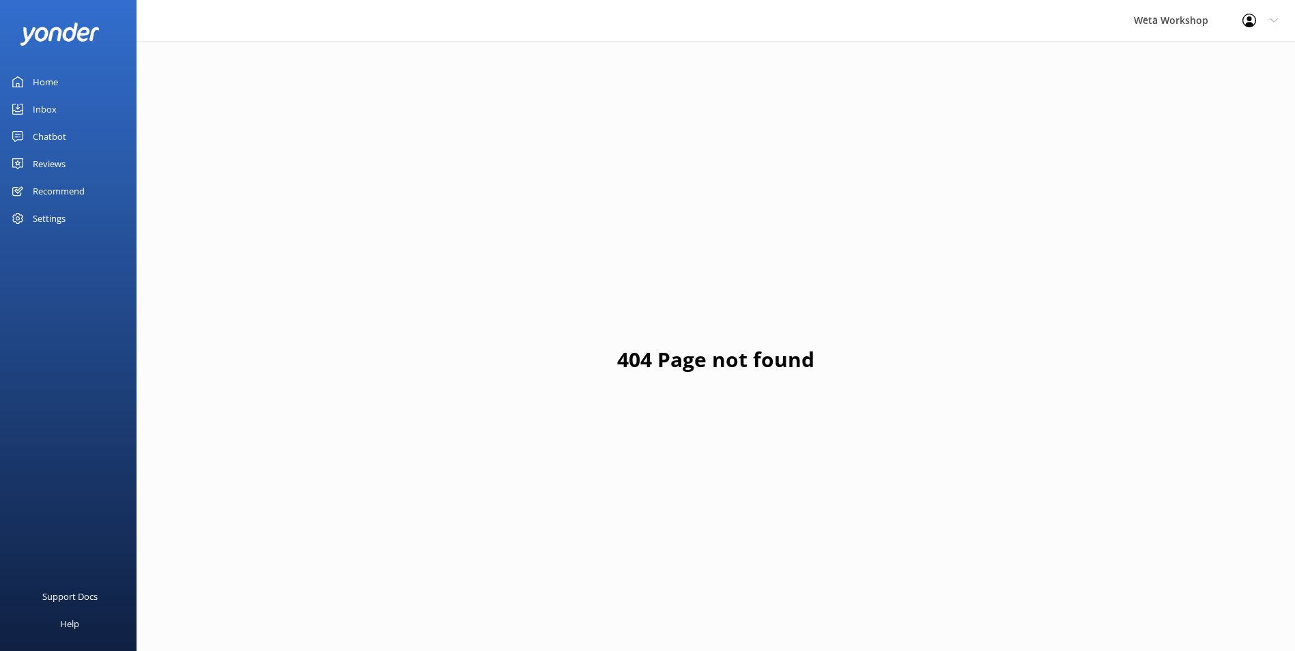
click at [51, 107] on div "Inbox" at bounding box center [45, 109] width 24 height 27
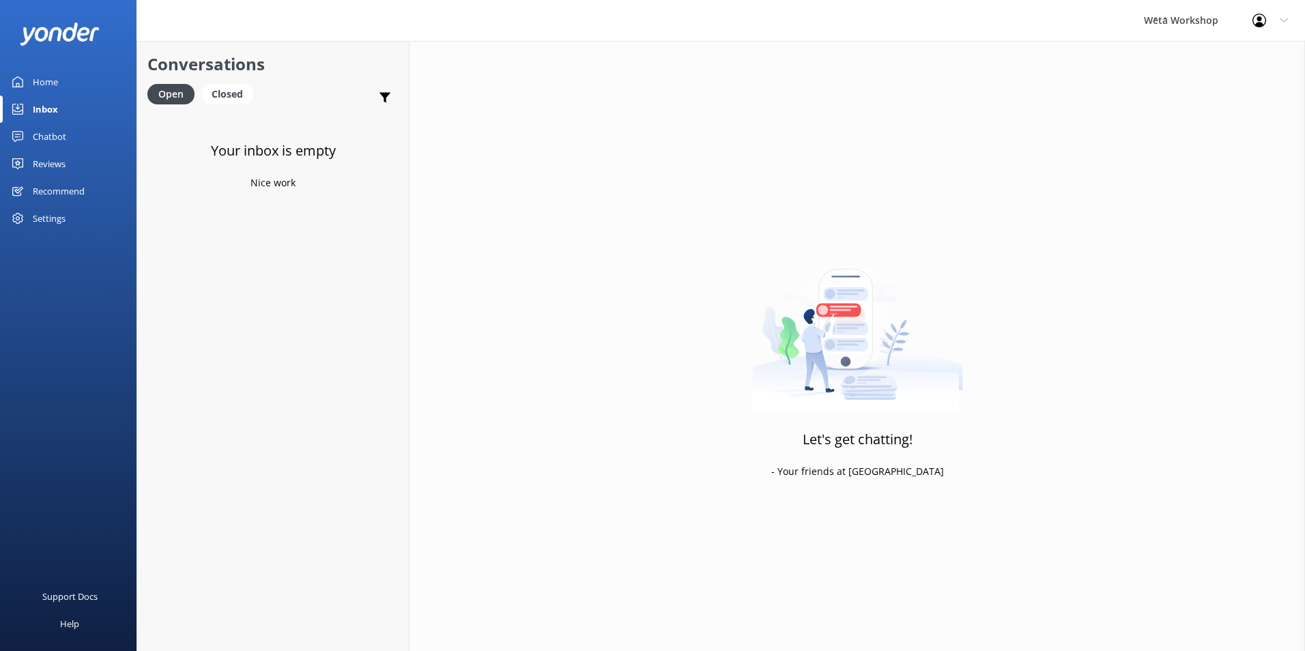
click at [46, 82] on div "Home" at bounding box center [45, 81] width 25 height 27
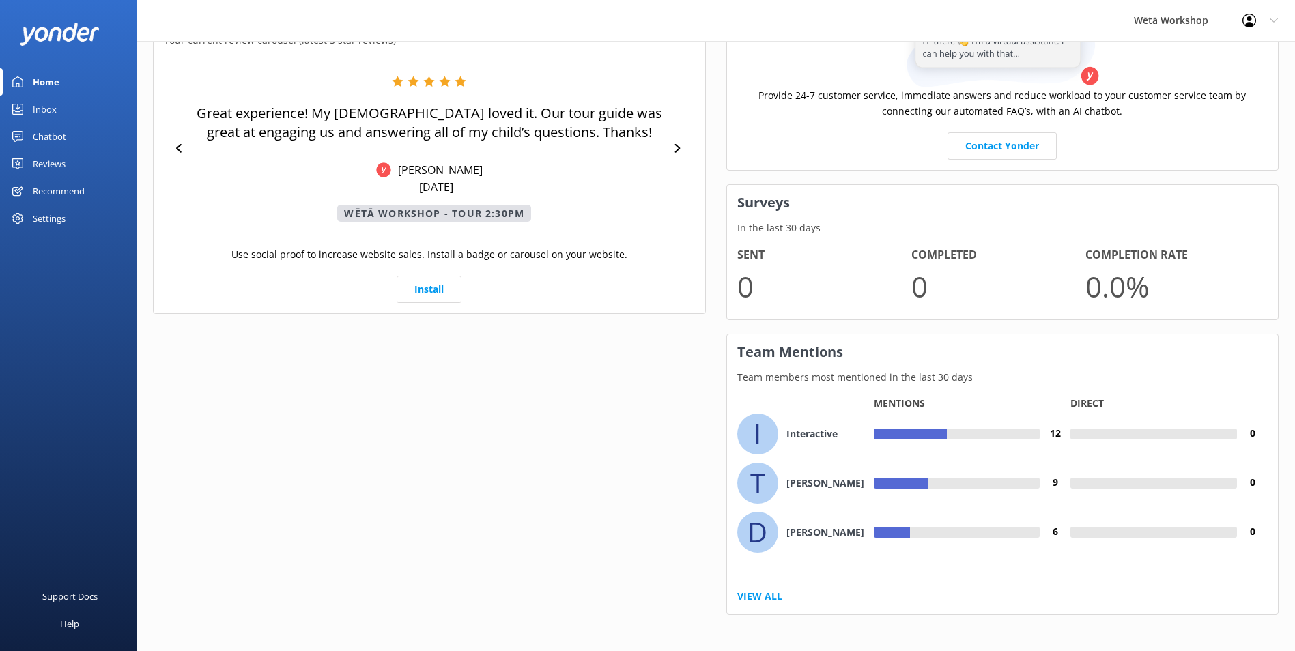
scroll to position [601, 0]
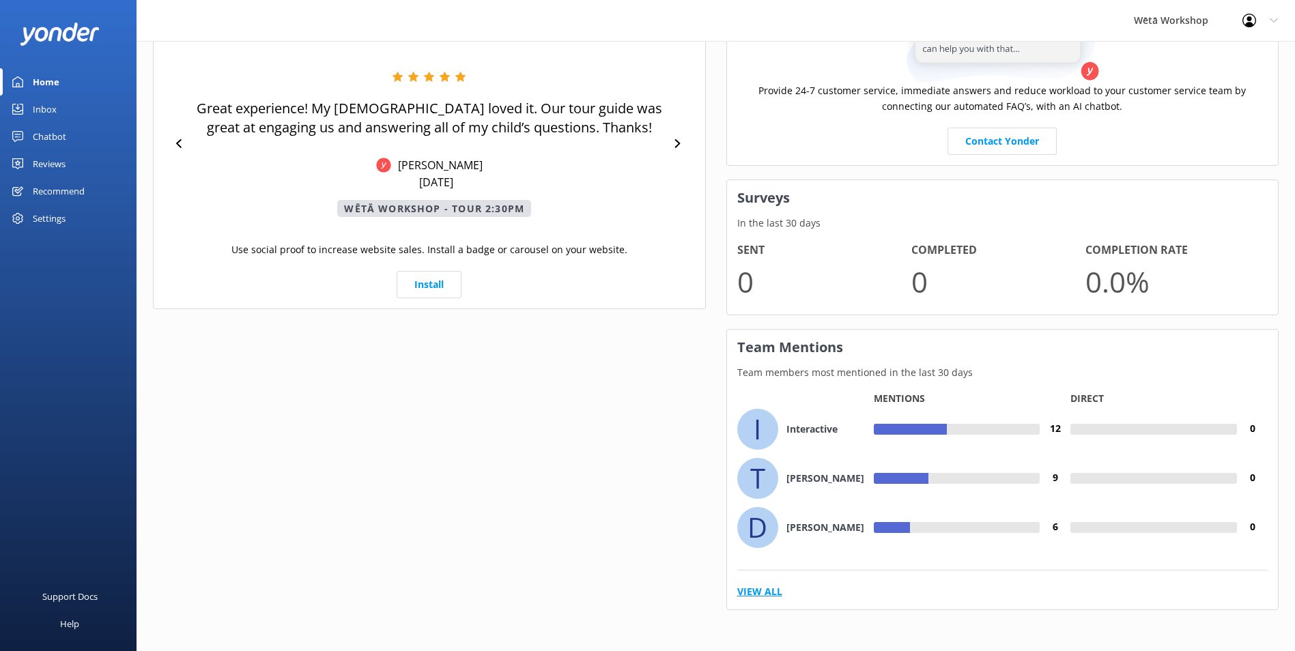
click at [765, 590] on link "View All" at bounding box center [759, 591] width 45 height 15
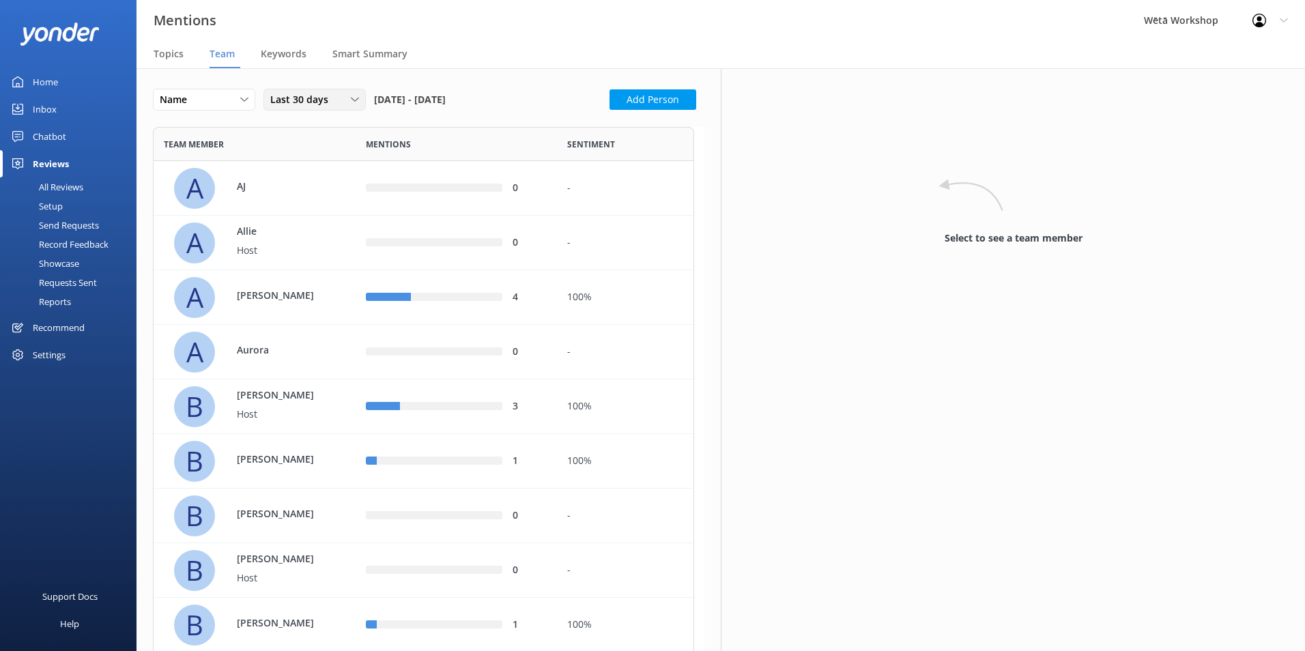
click at [324, 91] on div "Last 30 days Last 7 days Last 30 days Last 90 days Last 180 days Custom" at bounding box center [315, 100] width 102 height 22
click at [309, 210] on div "Last 180 days" at bounding box center [297, 211] width 53 height 14
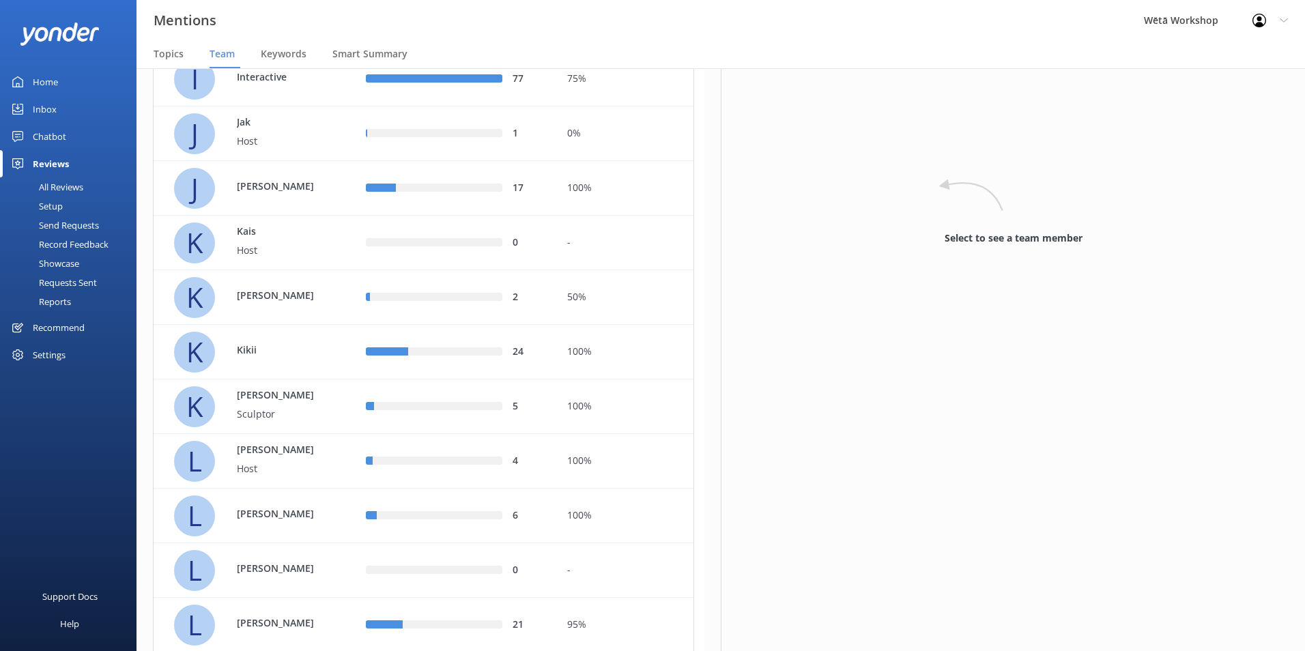
scroll to position [1502, 0]
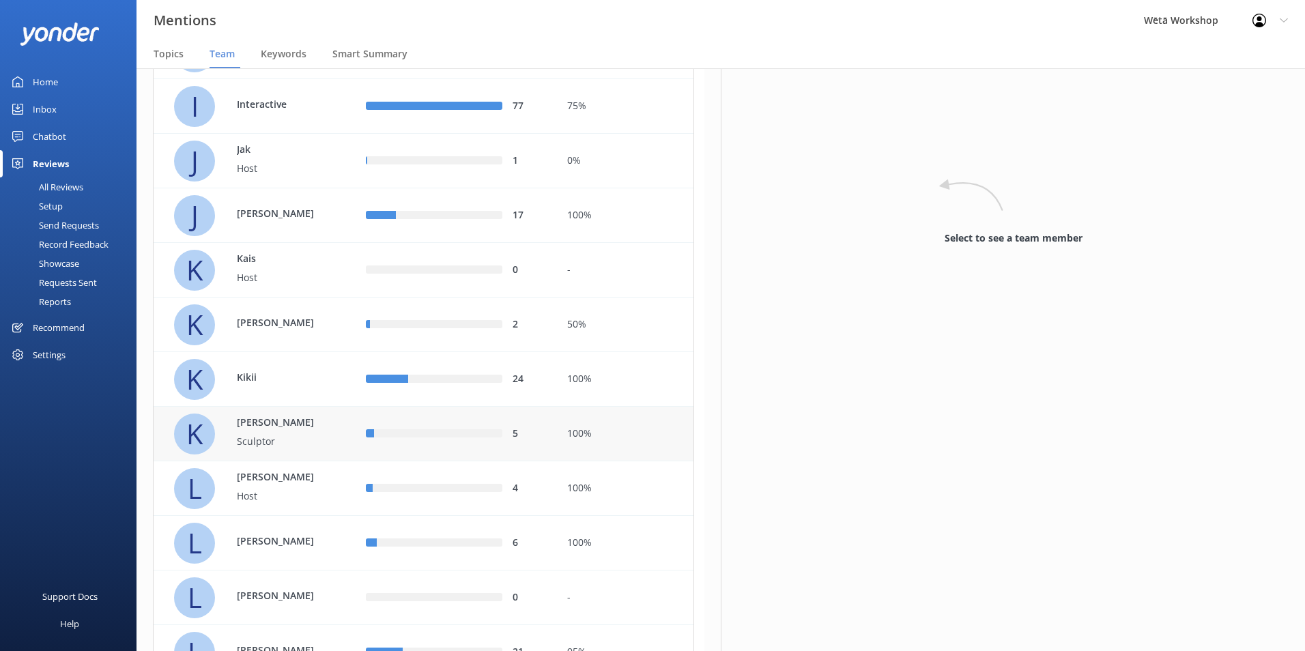
click at [298, 421] on p "Kim" at bounding box center [281, 423] width 89 height 15
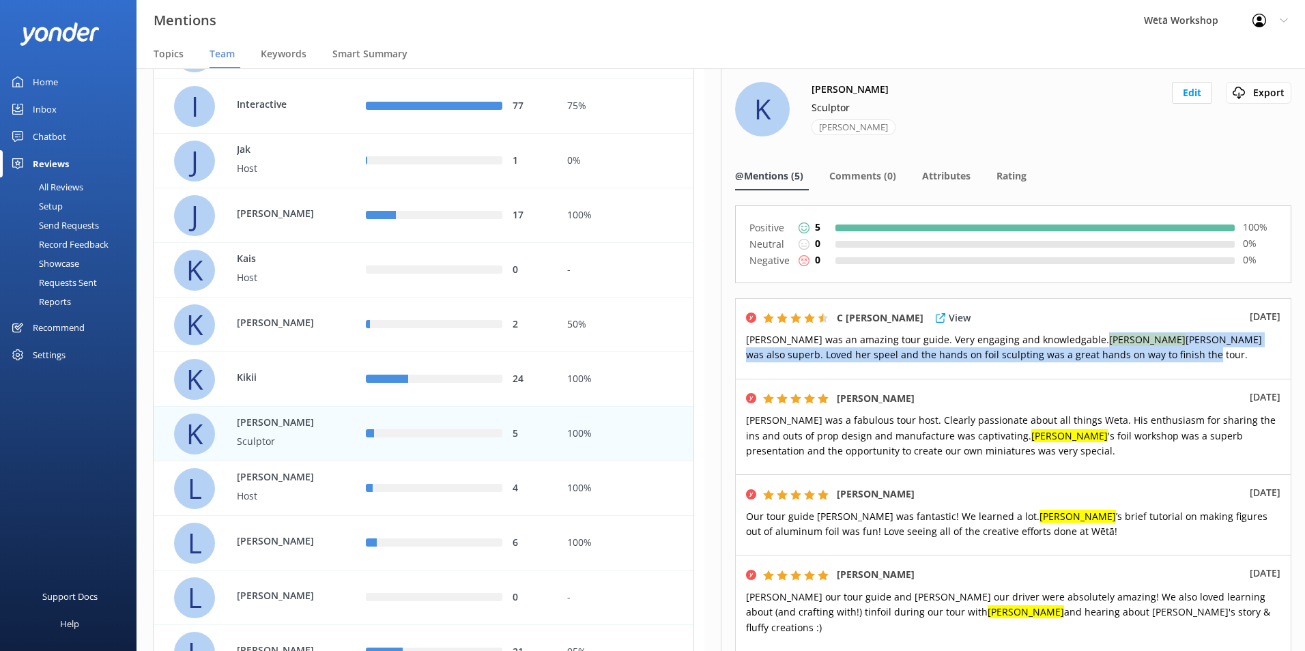
drag, startPoint x: 1049, startPoint y: 339, endPoint x: 1067, endPoint y: 360, distance: 27.2
click at [1067, 360] on p "Angie was an amazing tour guide. Very engaging and knowledgable. Kim Beaton was…" at bounding box center [1013, 348] width 535 height 31
copy span "Kim Beaton was also superb. Loved her speel and the hands on foil sculpting was…"
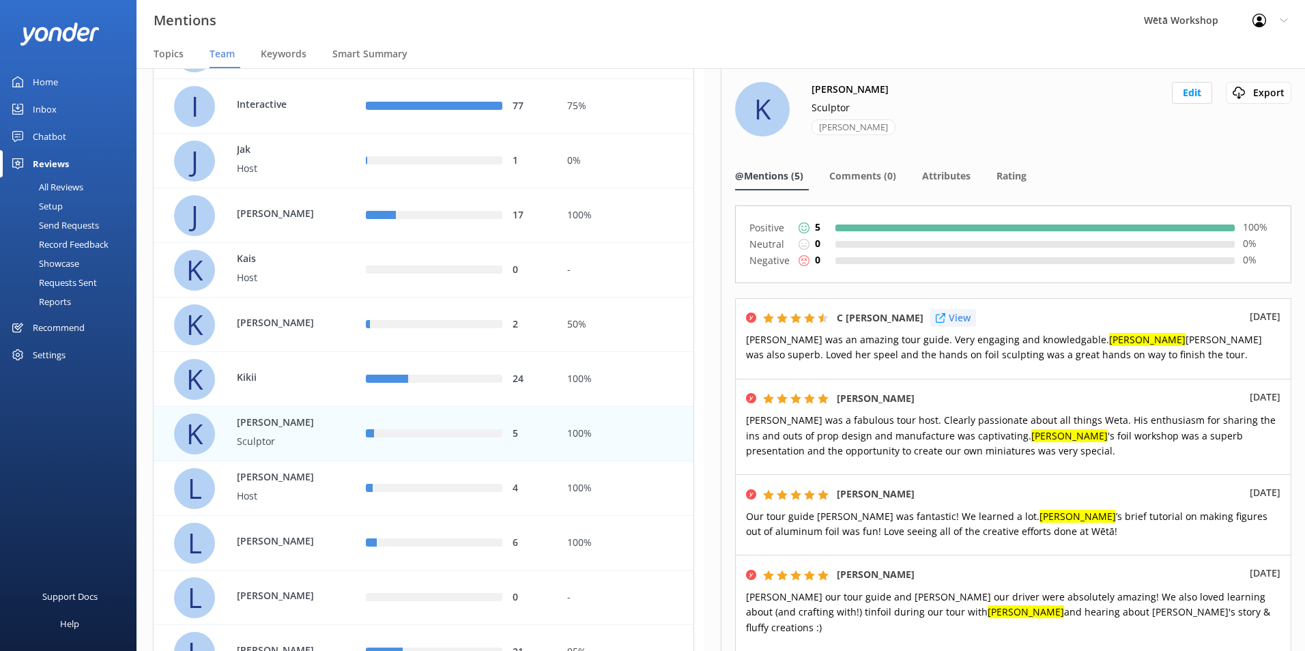
click at [949, 317] on p "View" at bounding box center [960, 318] width 22 height 15
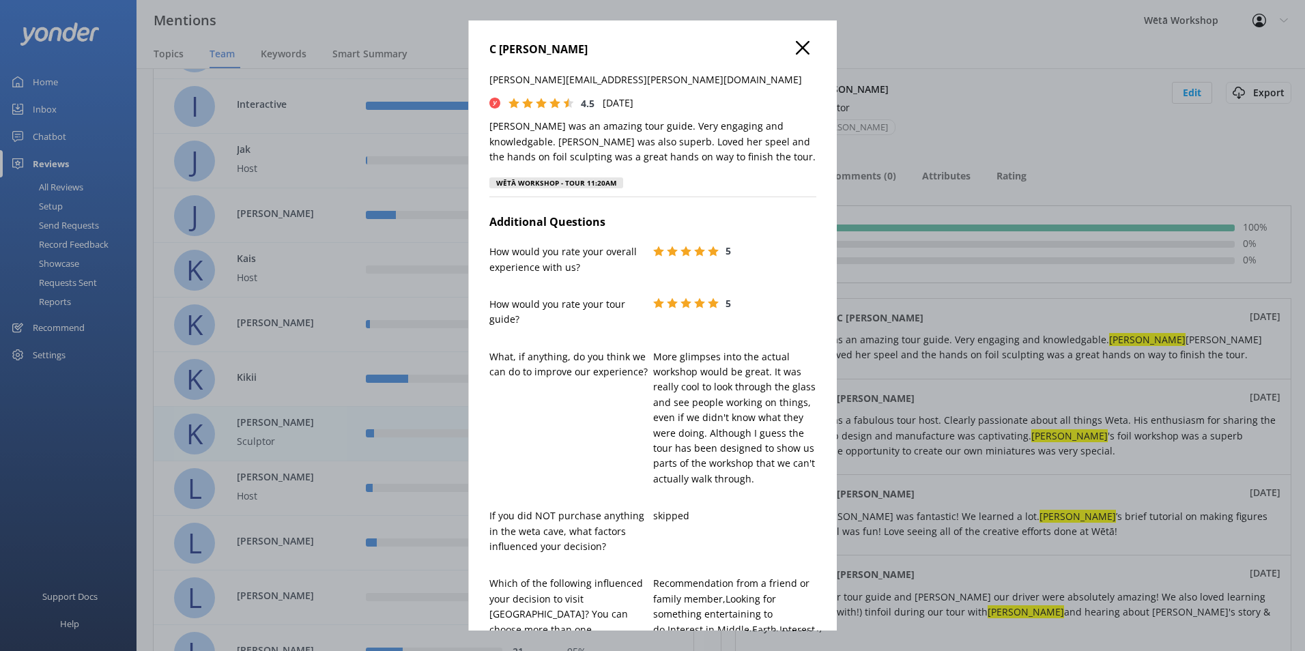
click at [796, 42] on icon at bounding box center [803, 48] width 14 height 14
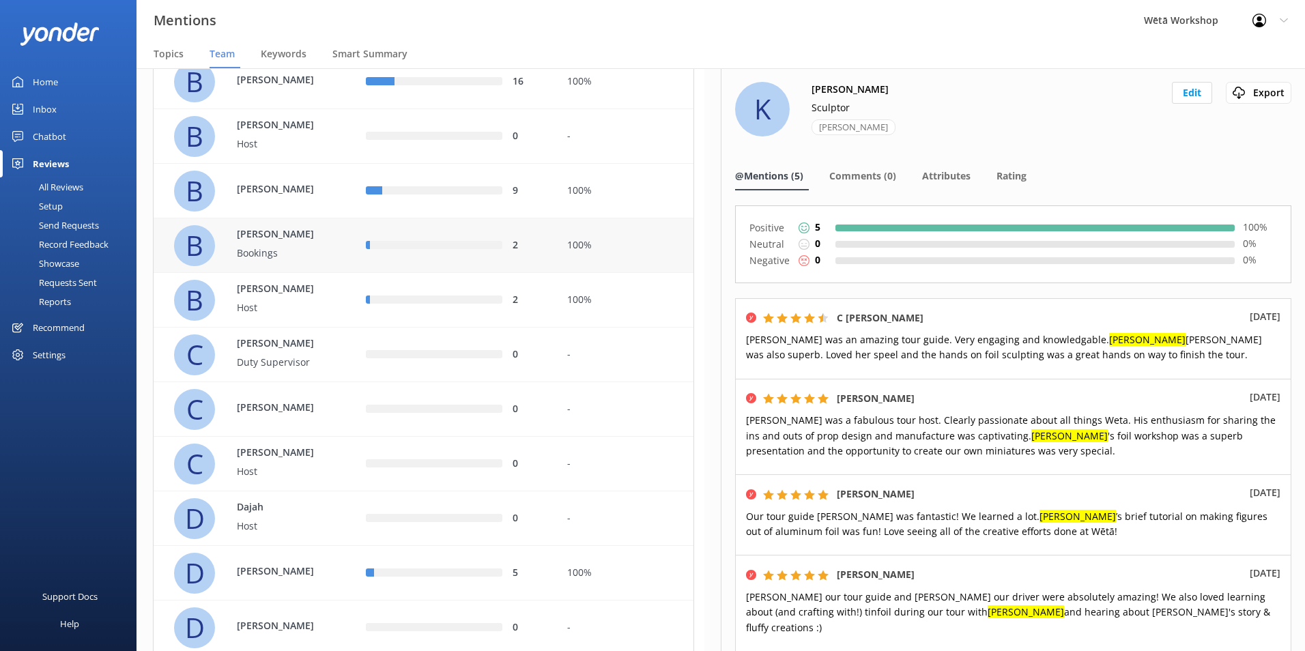
scroll to position [410, 0]
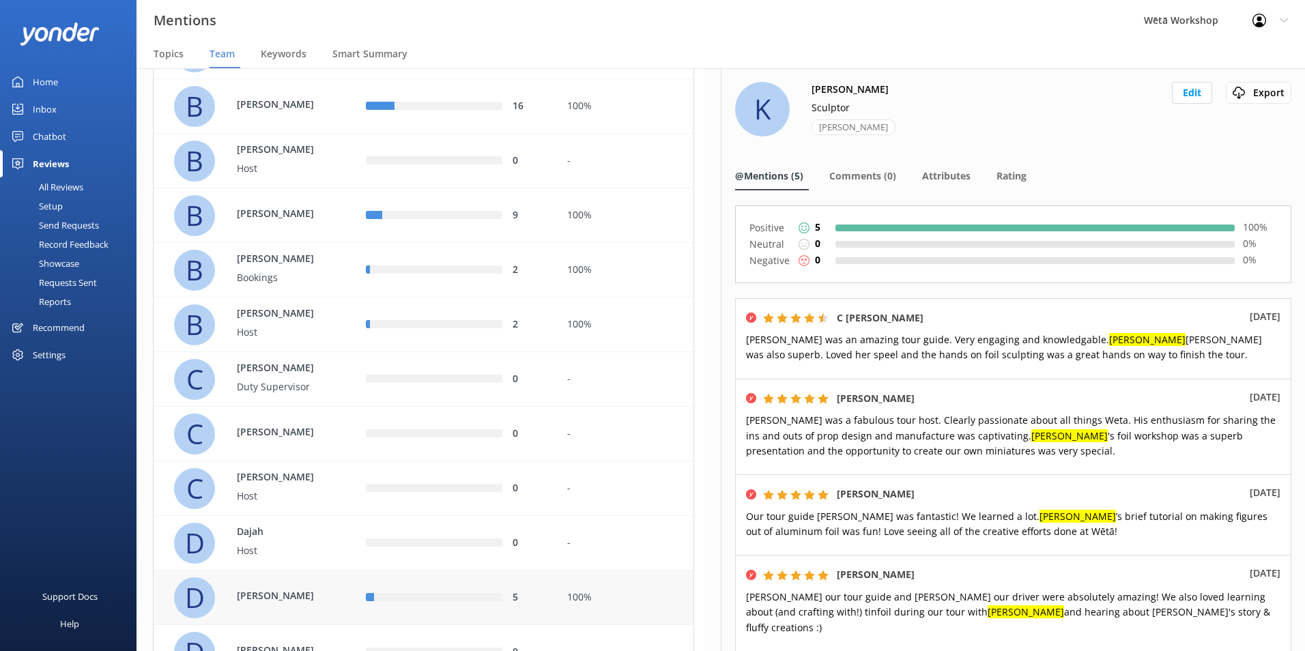
click at [285, 611] on div "D Dan" at bounding box center [259, 598] width 171 height 41
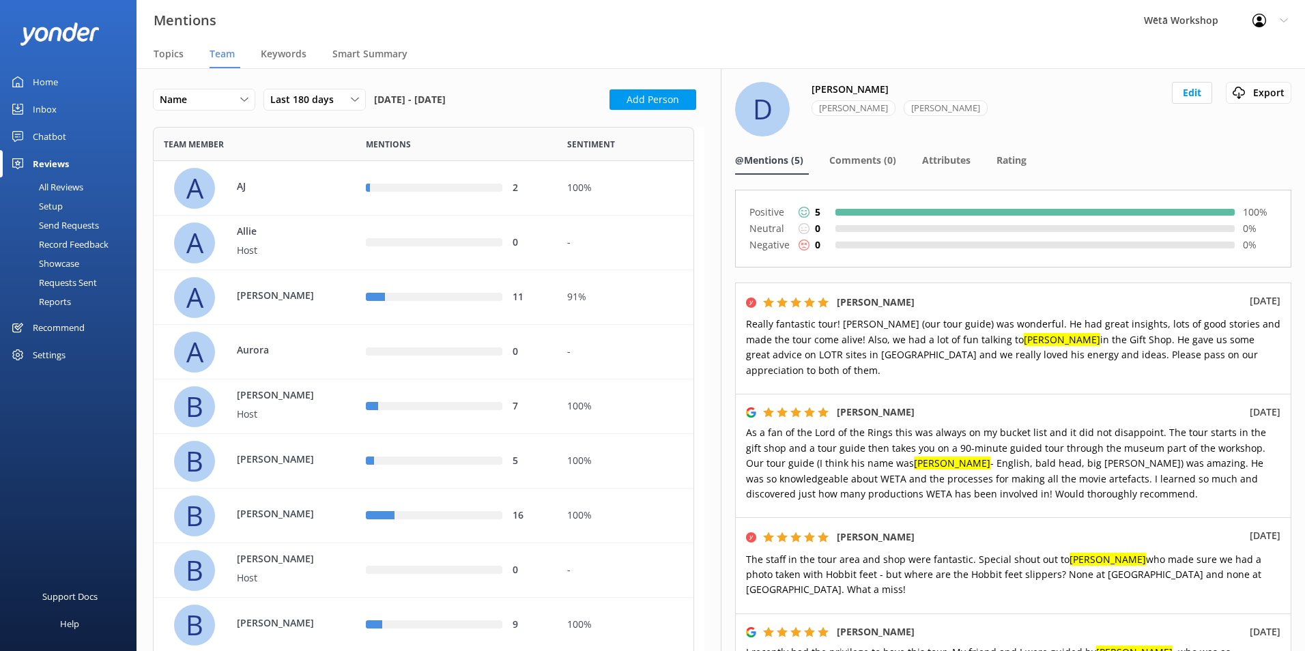
click at [42, 84] on div "Home" at bounding box center [45, 81] width 25 height 27
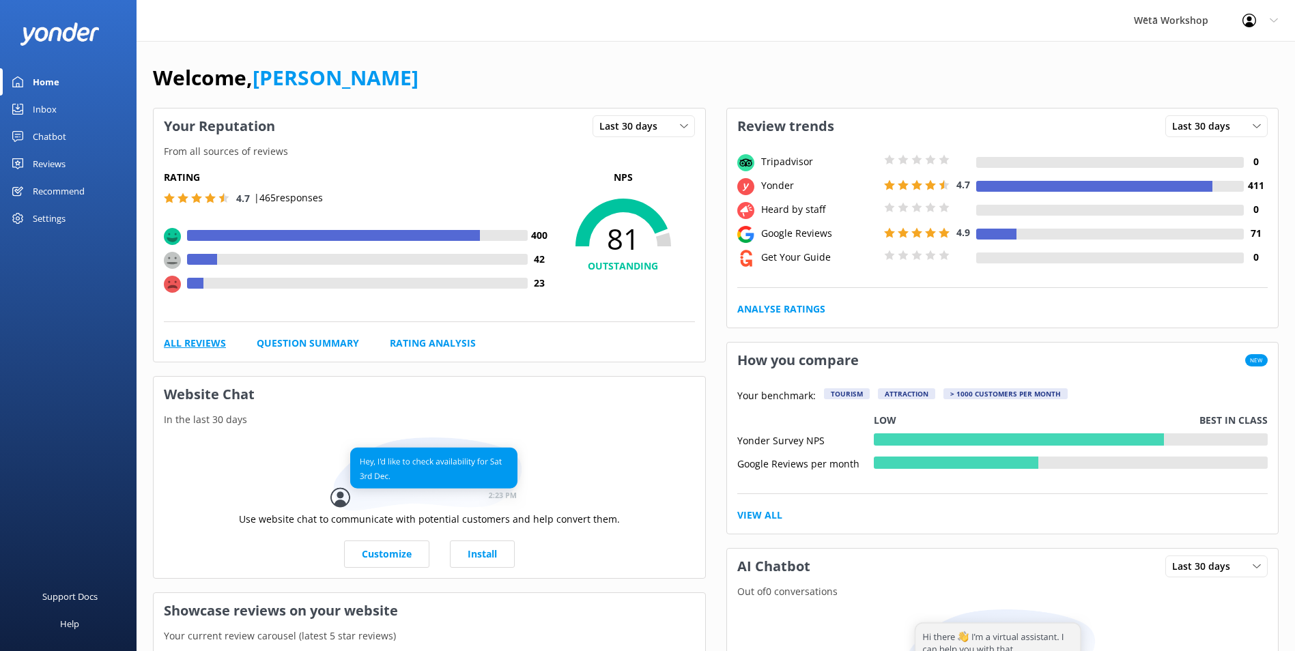
click at [189, 341] on link "All Reviews" at bounding box center [195, 343] width 62 height 15
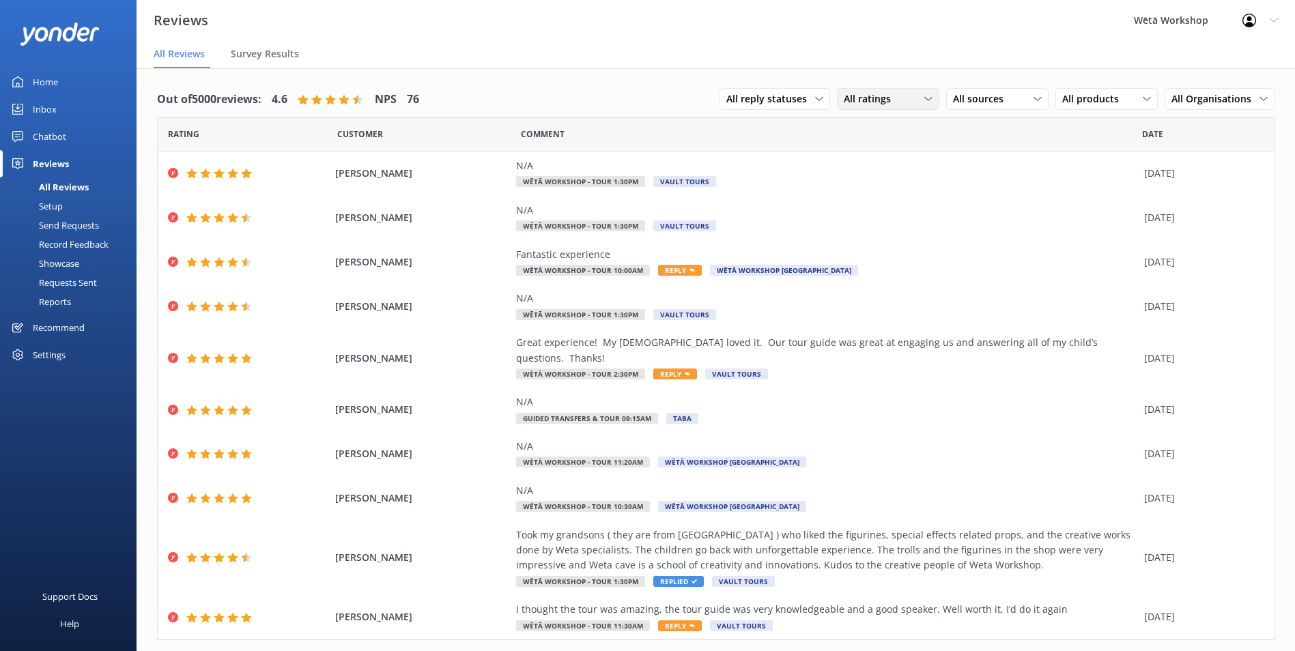
click at [903, 97] on div "All ratings" at bounding box center [889, 98] width 96 height 15
click at [903, 213] on div "Detractors" at bounding box center [888, 210] width 63 height 14
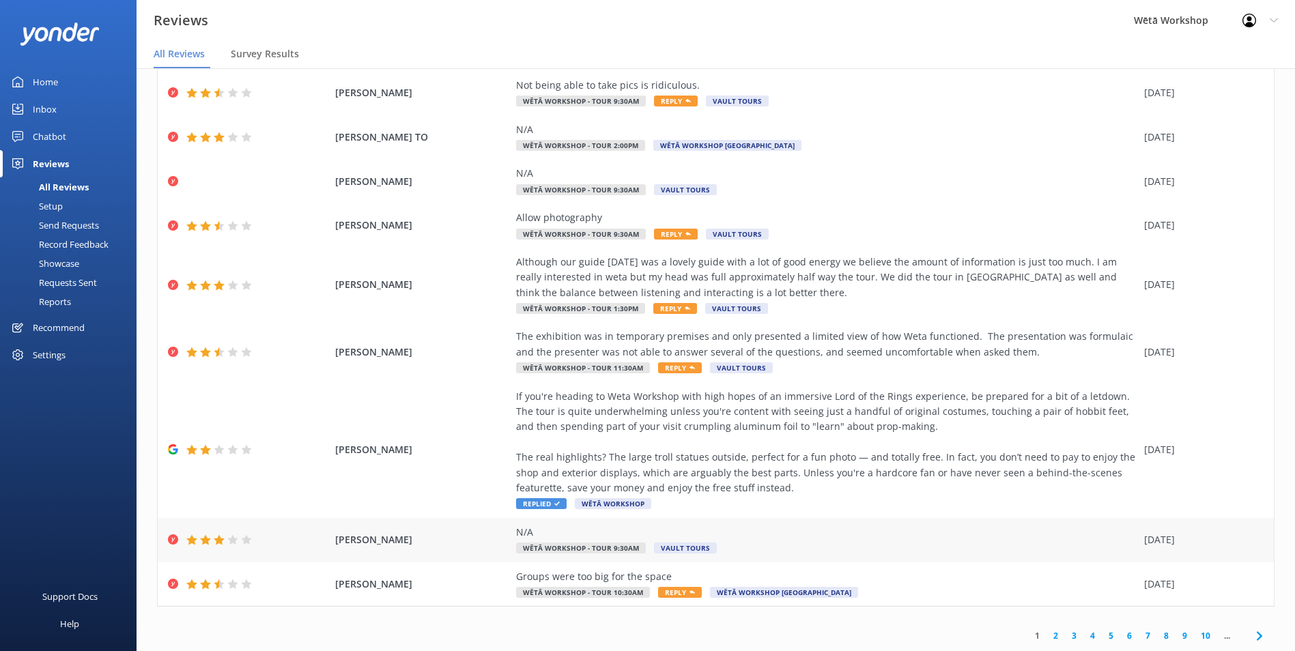
scroll to position [27, 0]
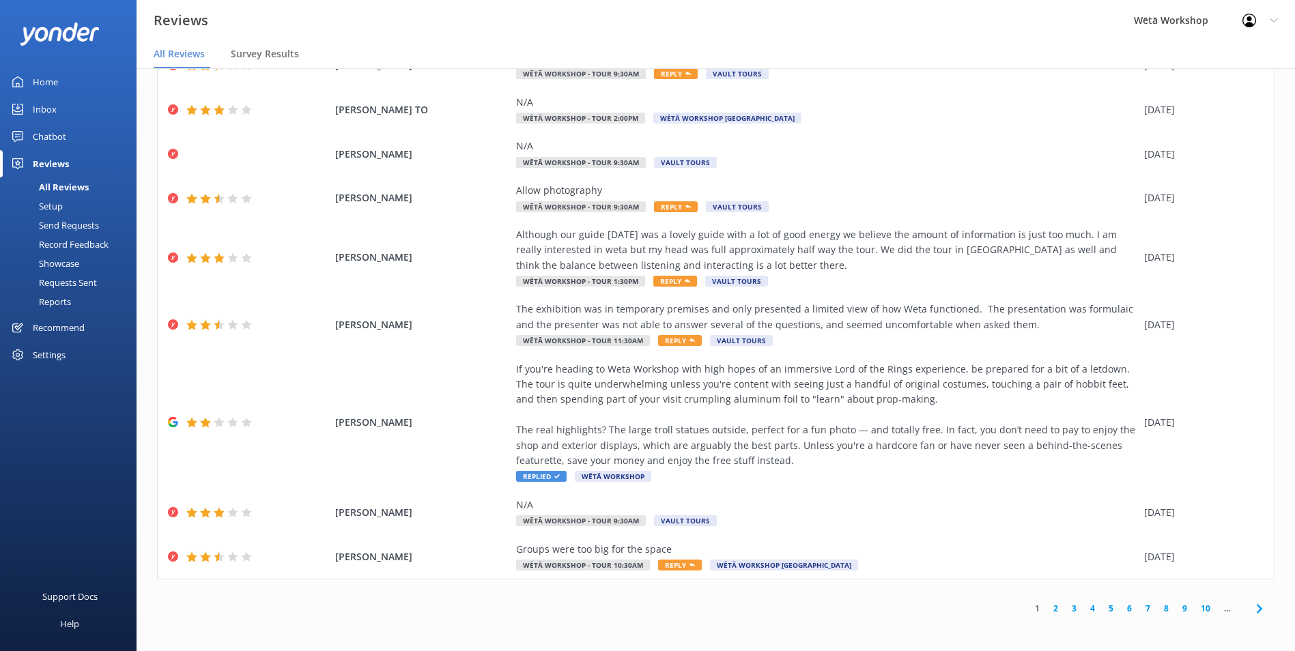
click at [1047, 610] on link "2" at bounding box center [1056, 608] width 18 height 13
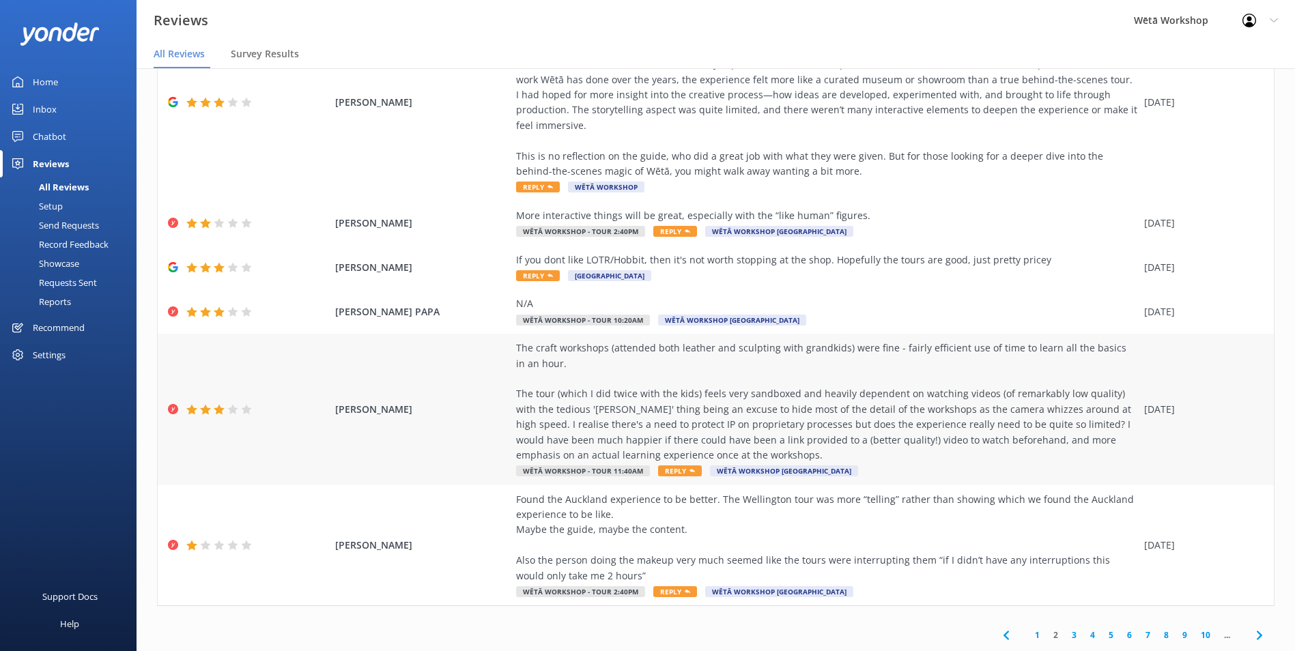
scroll to position [309, 0]
